Goal: Task Accomplishment & Management: Use online tool/utility

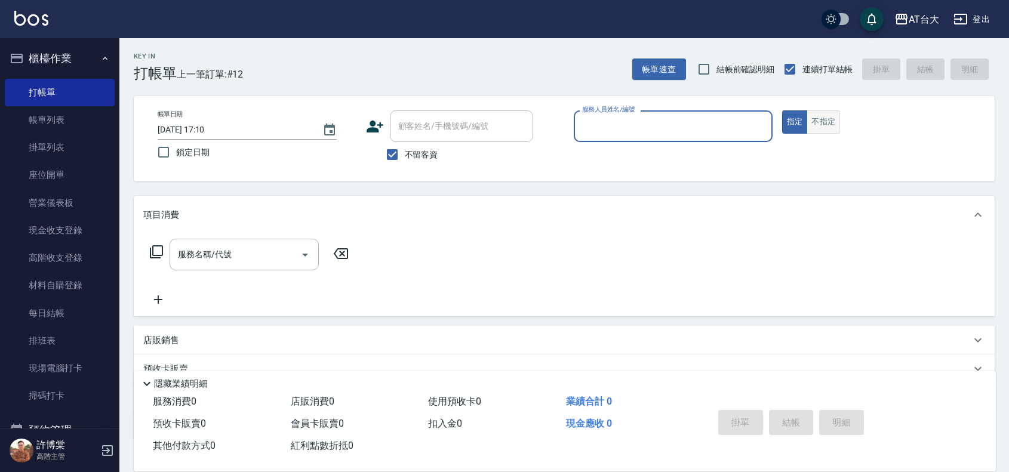
click at [830, 120] on button "不指定" at bounding box center [822, 121] width 33 height 23
click at [681, 121] on input "服務人員姓名/編號" at bounding box center [673, 126] width 188 height 21
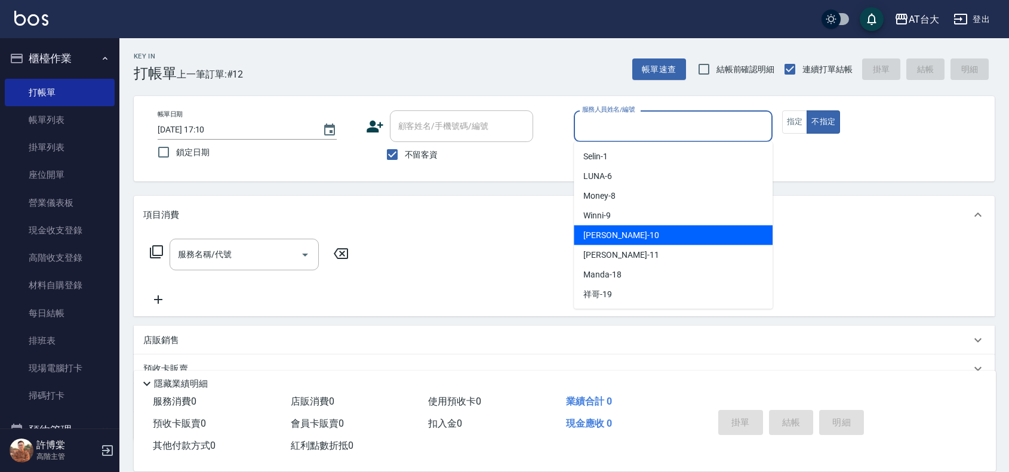
click at [598, 239] on span "JOJO -10" at bounding box center [620, 235] width 75 height 13
type input "JOJO-10"
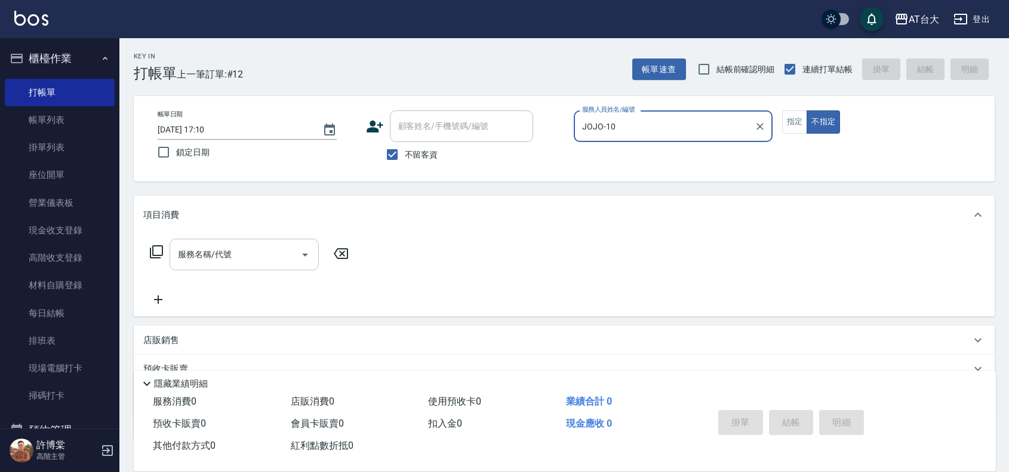
click at [282, 258] on input "服務名稱/代號" at bounding box center [235, 254] width 121 height 21
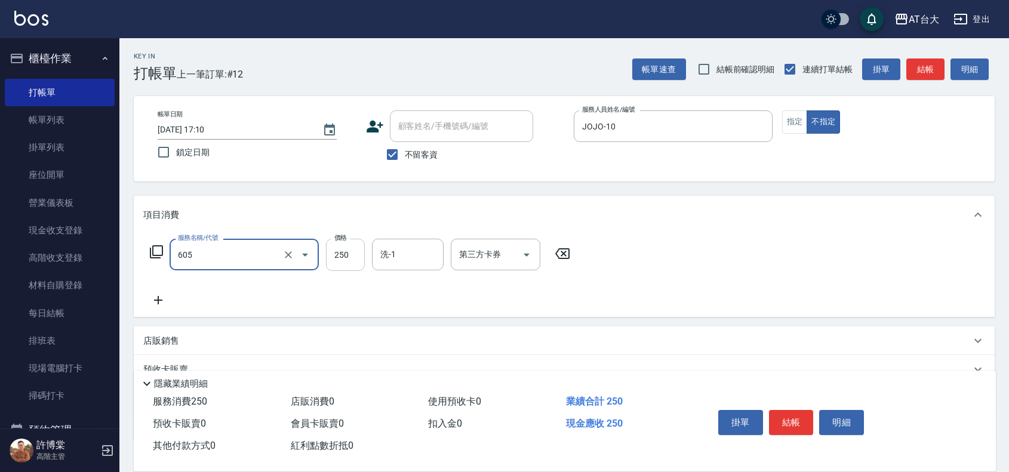
type input "洗髮 (女)(605)"
click at [347, 258] on input "250" at bounding box center [345, 255] width 39 height 32
type input "450"
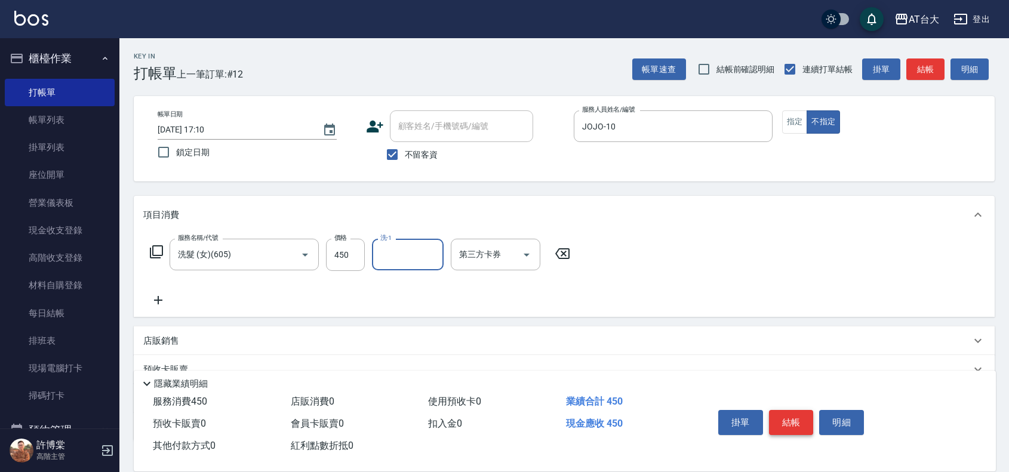
click at [789, 410] on button "結帳" at bounding box center [791, 422] width 45 height 25
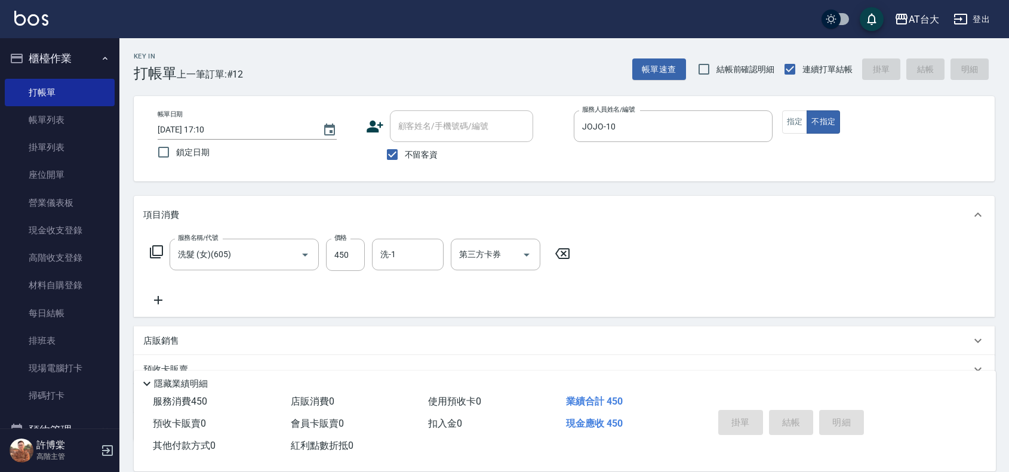
type input "[DATE] 17:52"
